Goal: Communication & Community: Share content

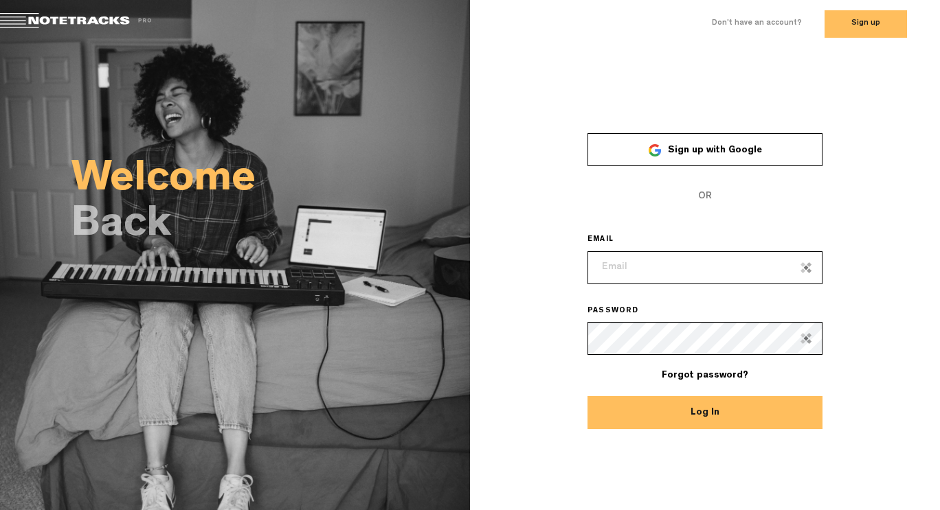
type input "[EMAIL_ADDRESS][DOMAIN_NAME]"
click at [705, 412] on button "Log In" at bounding box center [704, 412] width 235 height 33
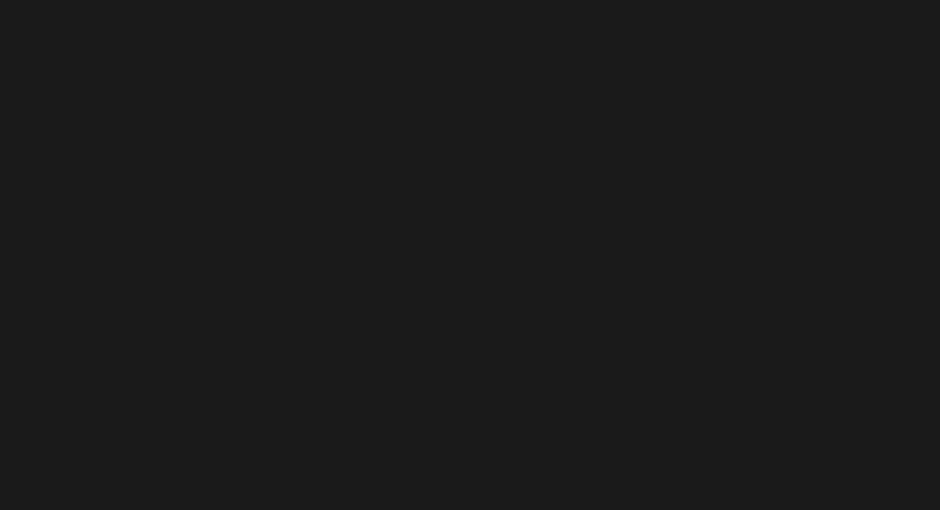
click at [705, 410] on body "Version: [DATE]-prod, Build 1257, Hash: g376cf1d, Branch: master CMF Keyboard S…" at bounding box center [470, 255] width 940 height 510
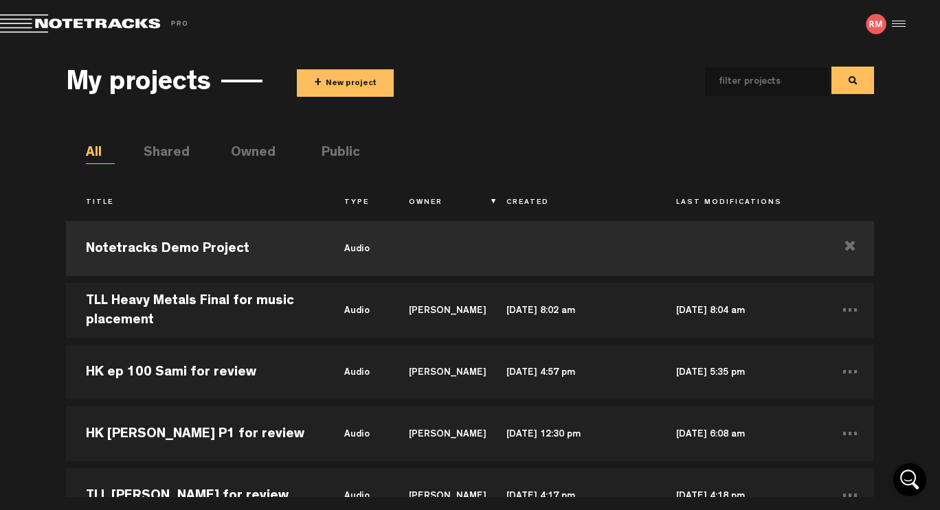
click at [339, 82] on button "+ New project" at bounding box center [345, 82] width 97 height 27
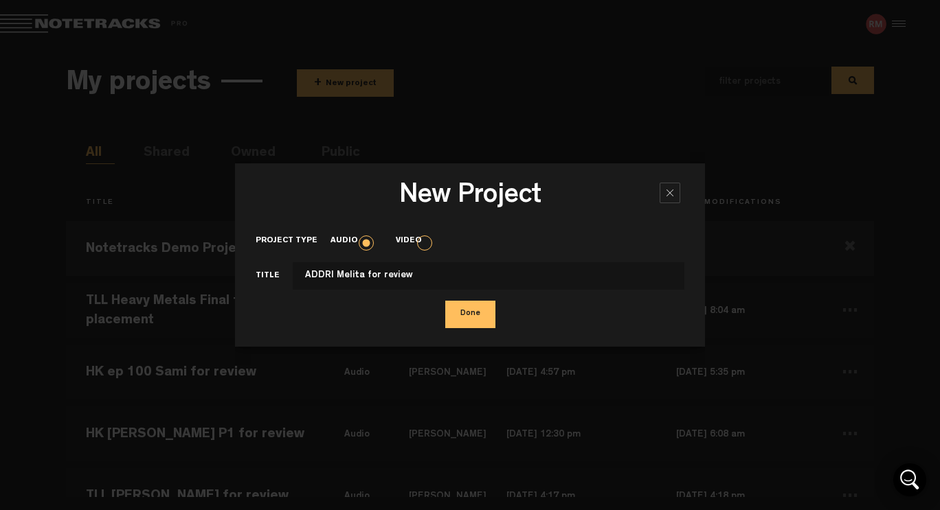
type input "ADDRI Melita for review"
click at [468, 321] on button "Done" at bounding box center [470, 314] width 50 height 27
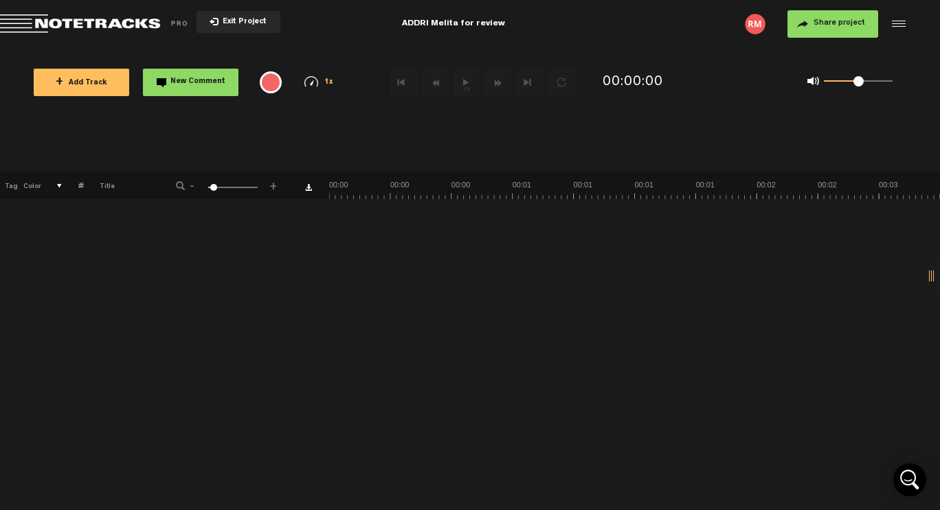
drag, startPoint x: 104, startPoint y: 84, endPoint x: 187, endPoint y: 146, distance: 102.6
click at [104, 84] on span "+ Add Track" at bounding box center [82, 84] width 52 height 8
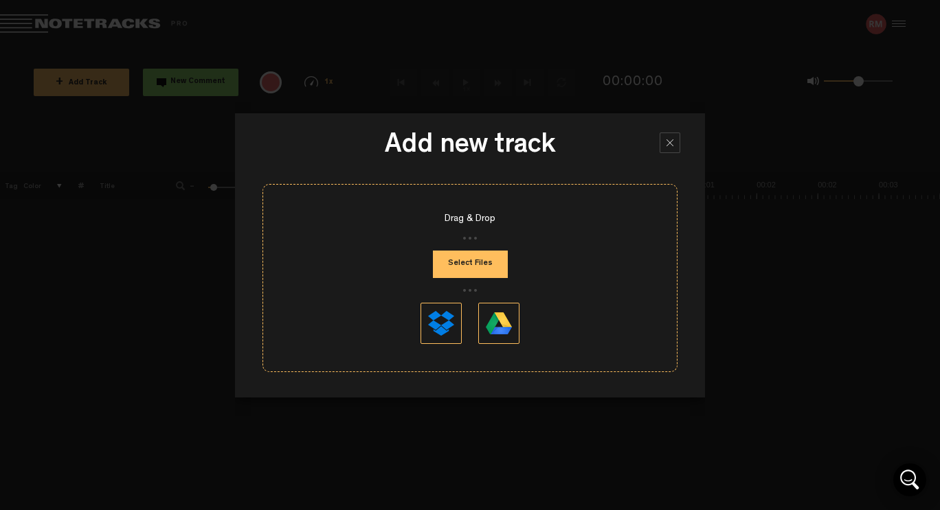
click at [477, 269] on button "Select Files" at bounding box center [470, 264] width 75 height 27
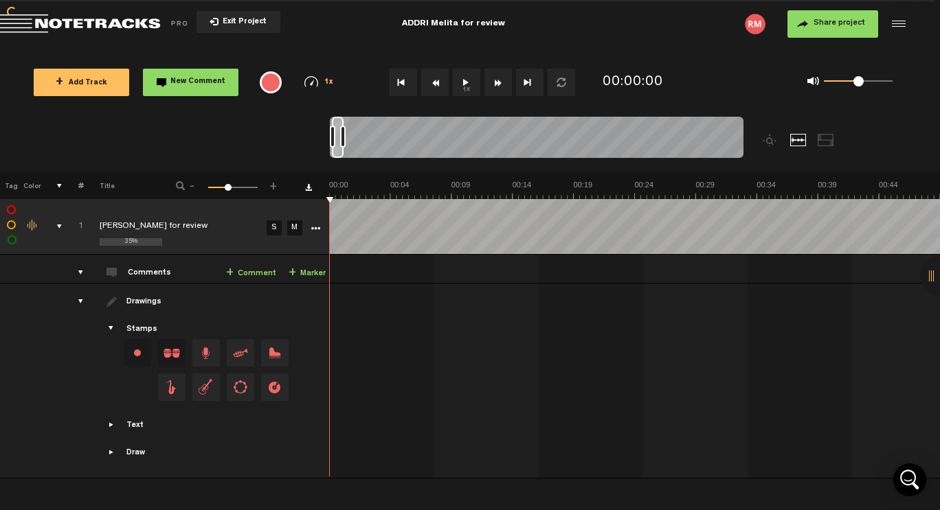
click at [817, 21] on span "Share project" at bounding box center [839, 23] width 52 height 8
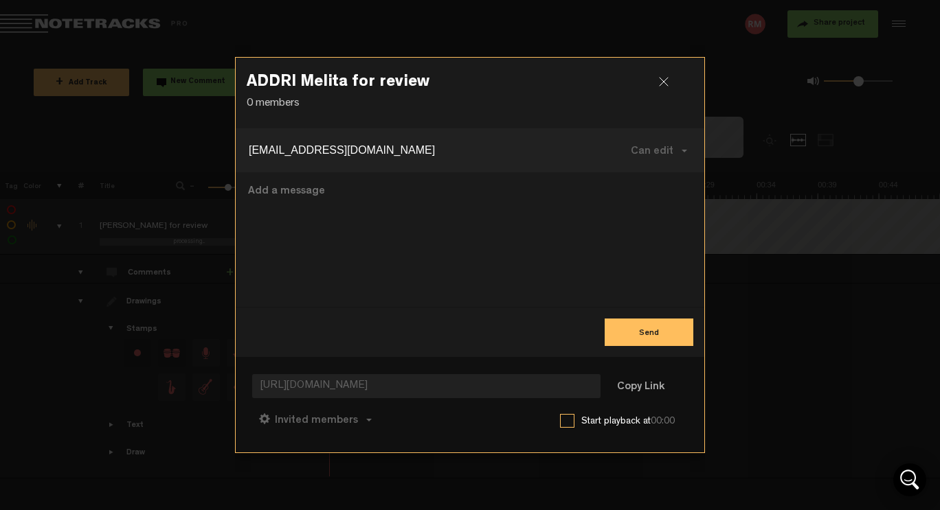
type input "[EMAIL_ADDRESS][DOMAIN_NAME]"
click at [281, 196] on textarea at bounding box center [470, 239] width 446 height 113
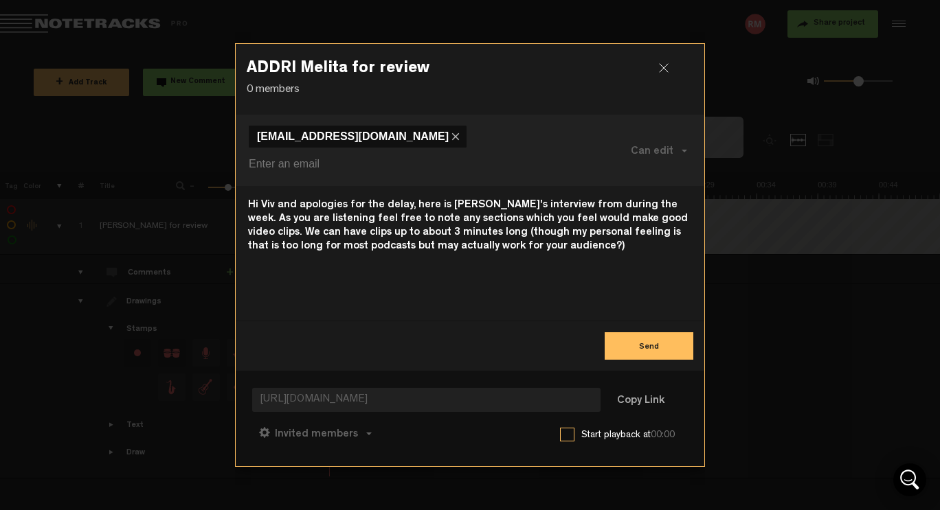
type textarea "Hi Viv and apologies for the delay, here is [PERSON_NAME]'s interview from duri…"
click at [650, 337] on button "Send" at bounding box center [648, 345] width 89 height 27
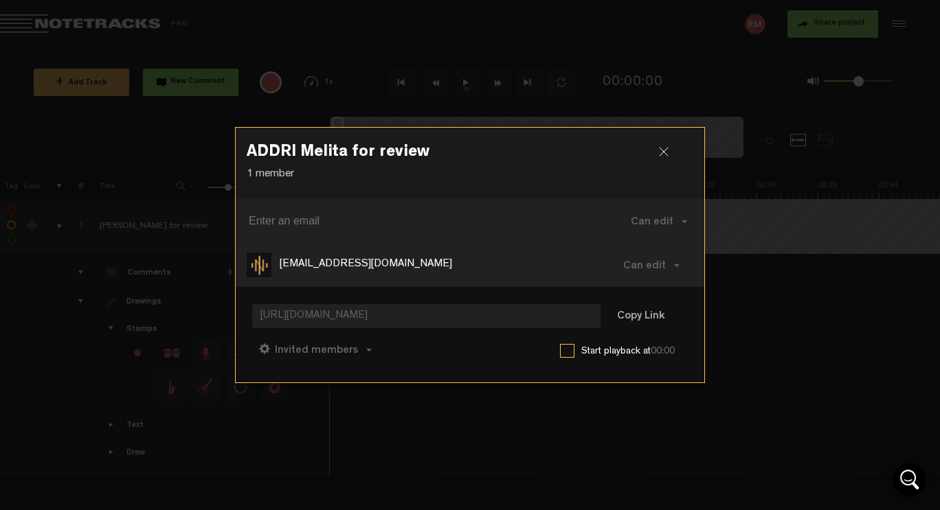
click at [665, 155] on div at bounding box center [669, 157] width 21 height 21
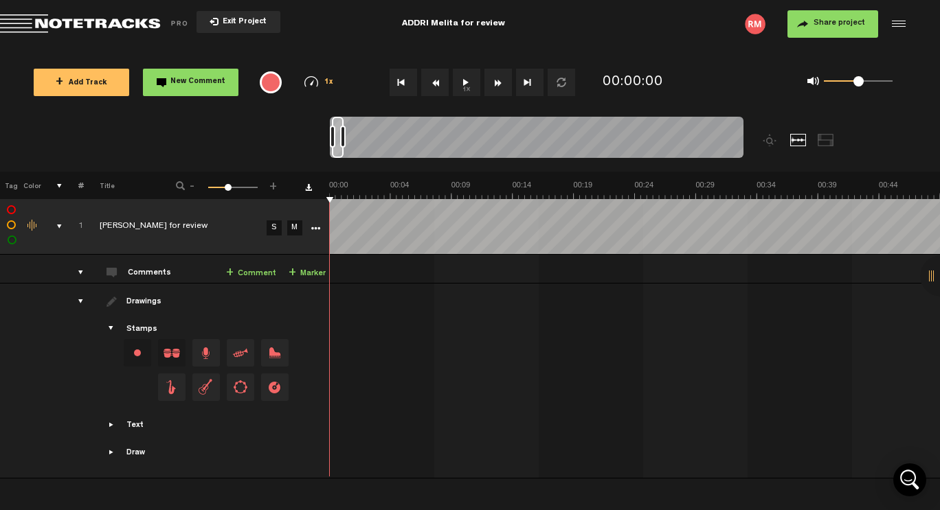
click at [225, 26] on span "Exit Project" at bounding box center [242, 23] width 48 height 8
